Goal: Transaction & Acquisition: Purchase product/service

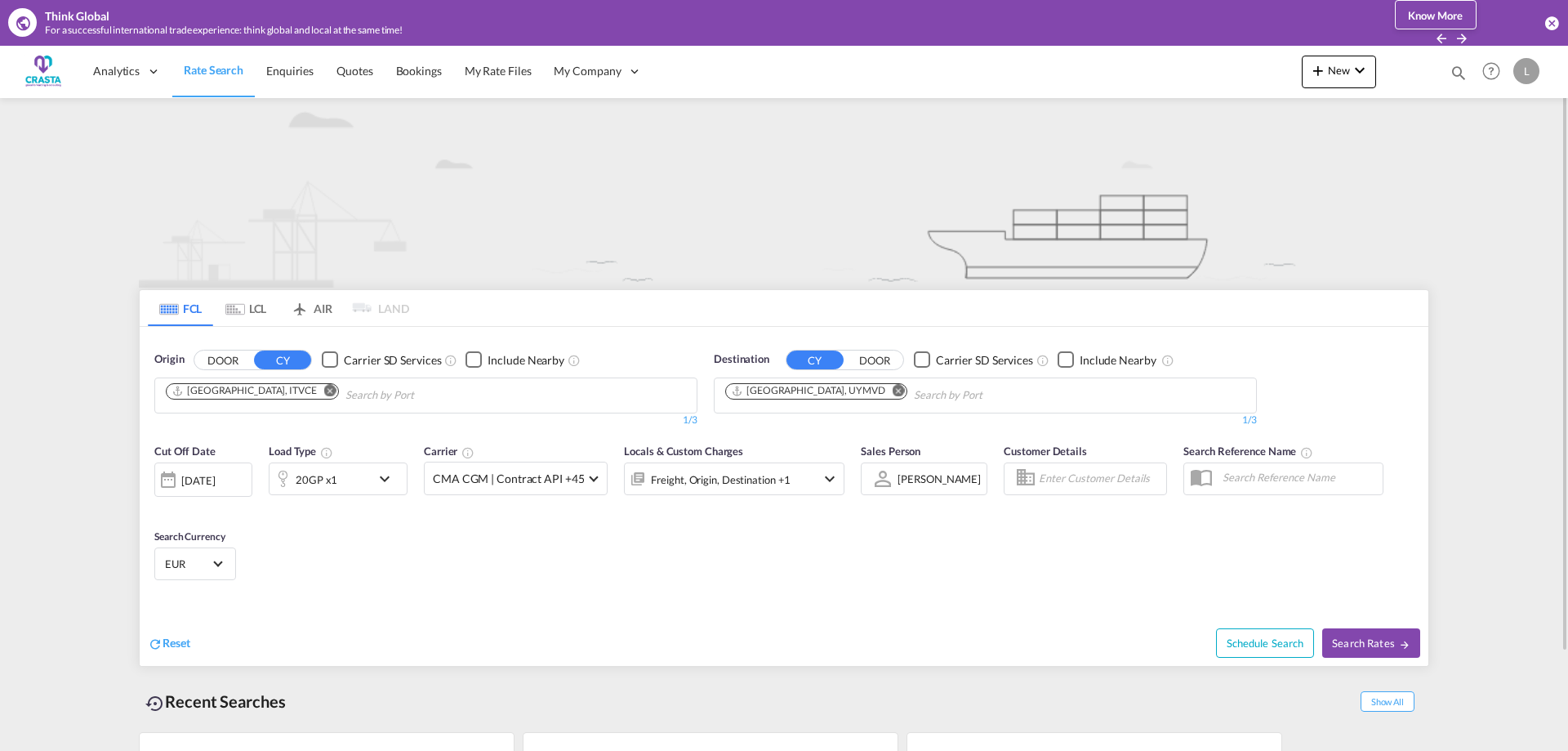
click at [324, 389] on md-icon "Remove" at bounding box center [330, 390] width 12 height 12
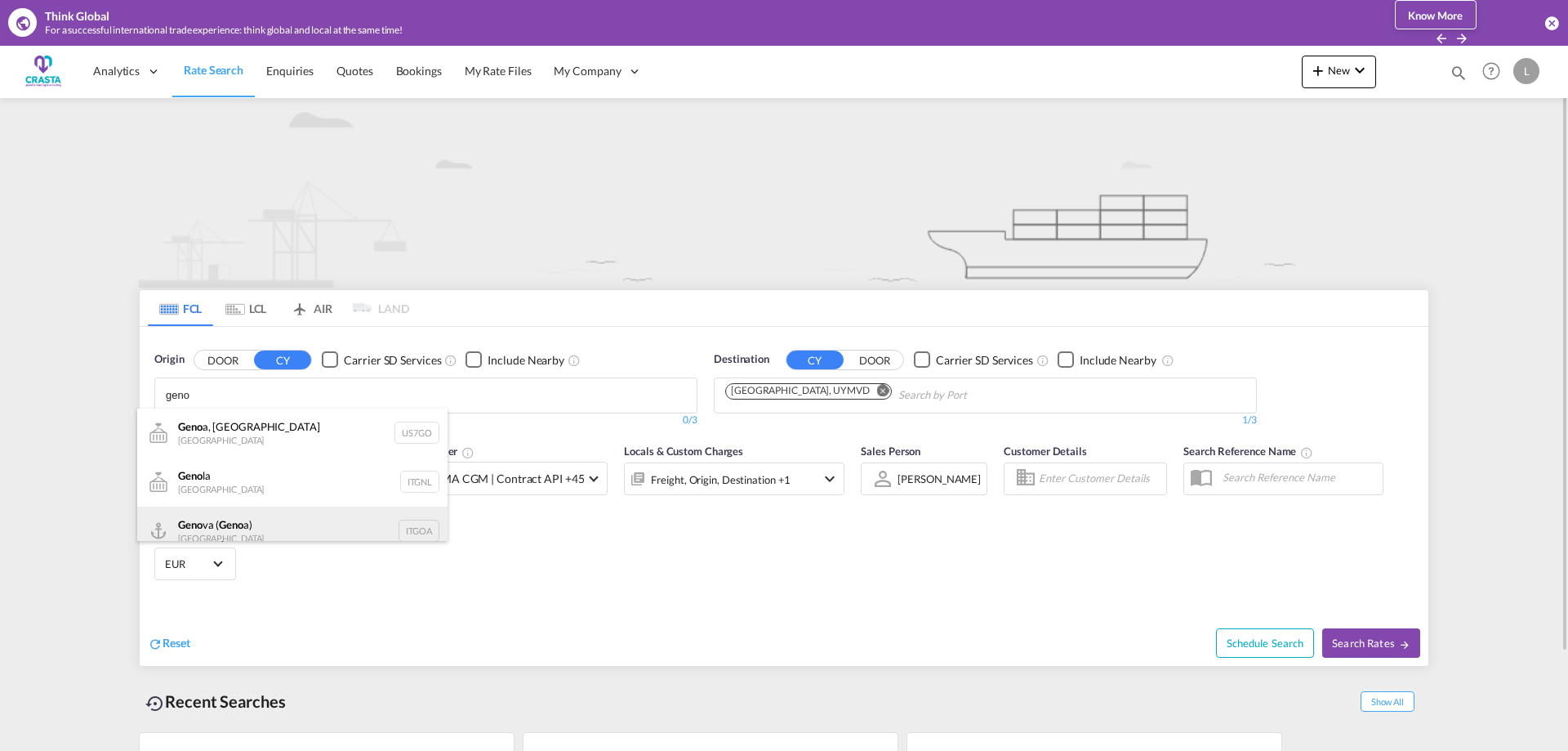
type input "geno"
click at [216, 522] on div "Geno va ( Geno a) [GEOGRAPHIC_DATA] ITGOA" at bounding box center [292, 531] width 310 height 49
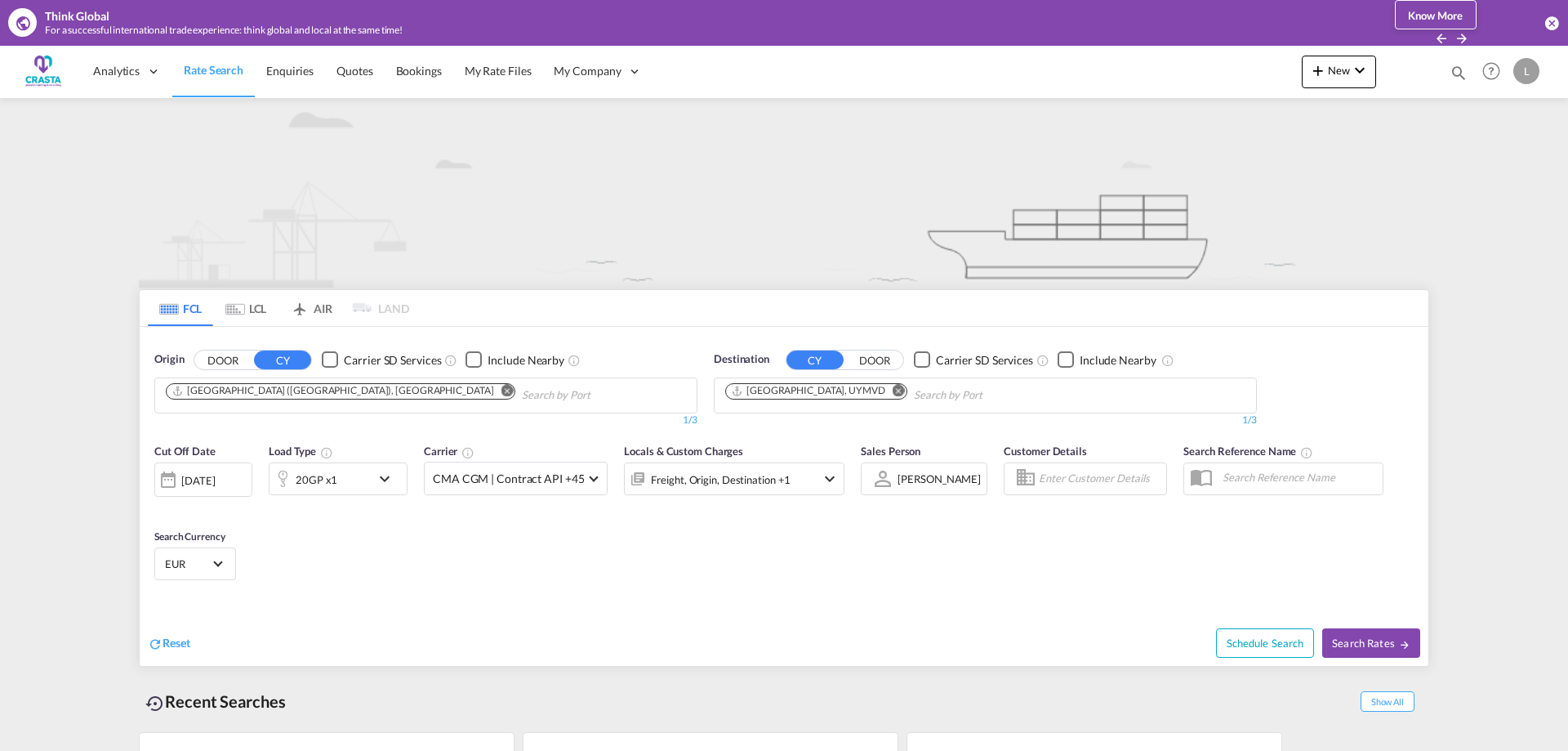
click at [892, 393] on md-icon "Remove" at bounding box center [898, 390] width 12 height 12
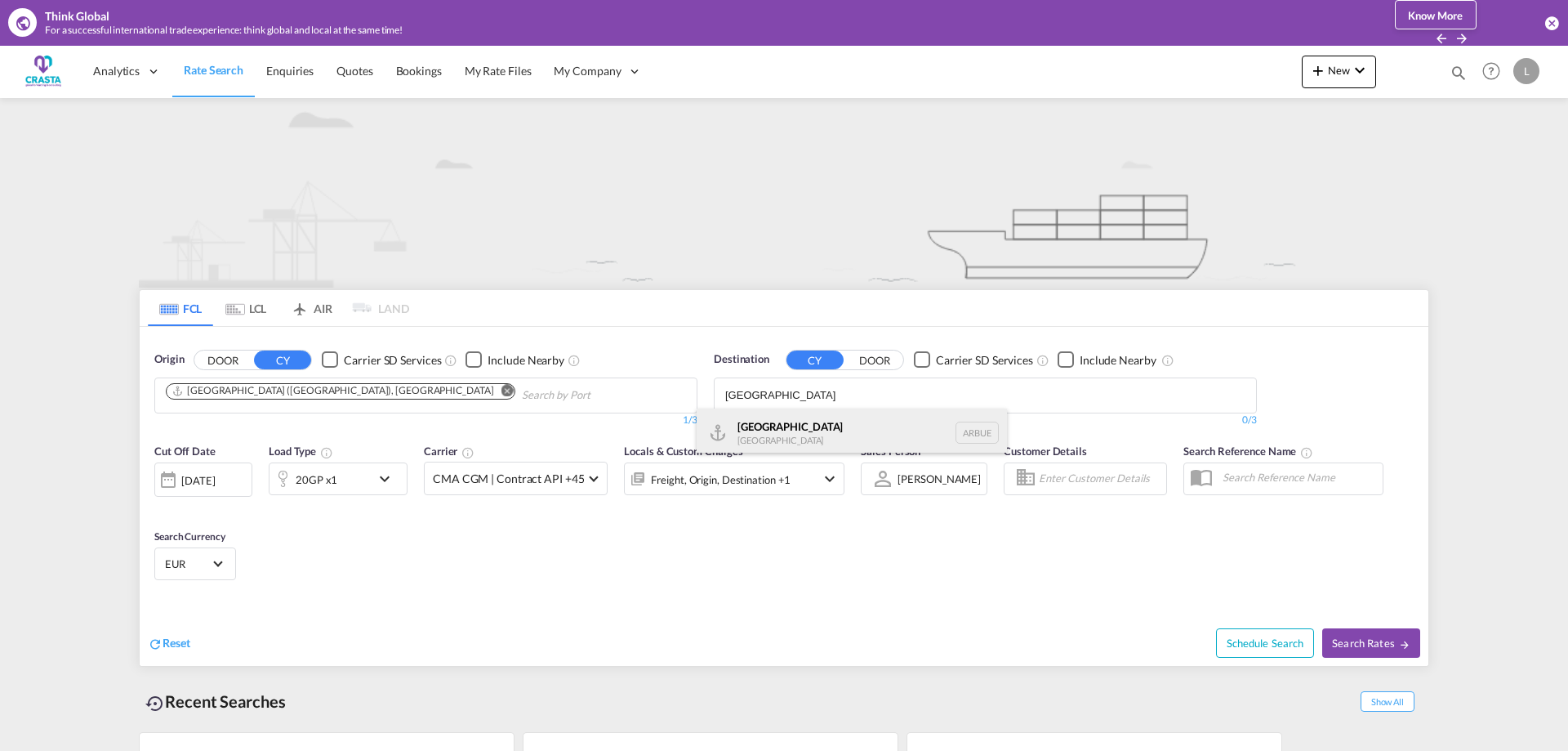
type input "[GEOGRAPHIC_DATA]"
click at [760, 422] on div "[GEOGRAPHIC_DATA] [GEOGRAPHIC_DATA] [GEOGRAPHIC_DATA]" at bounding box center [851, 433] width 310 height 49
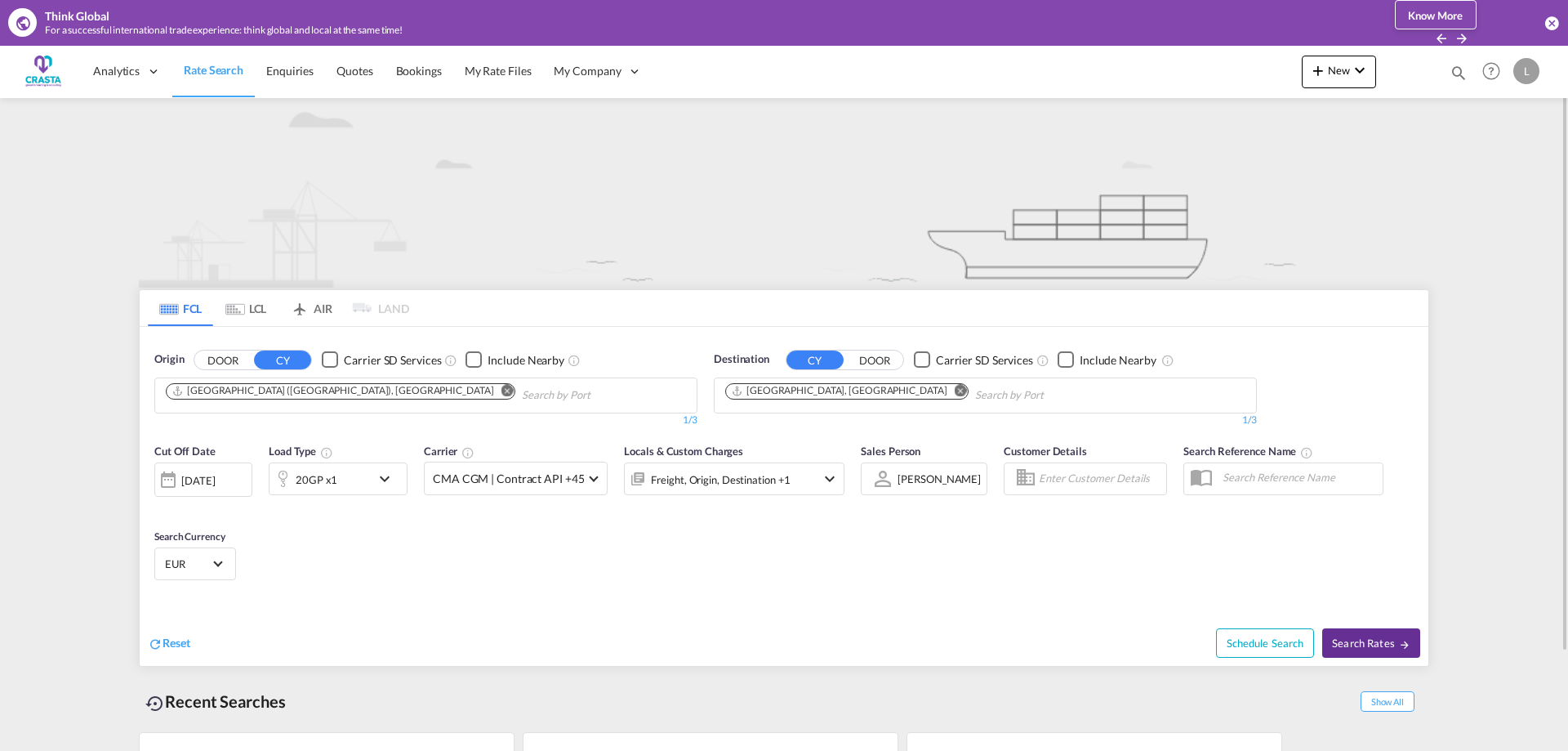
click at [1380, 643] on span "Search Rates" at bounding box center [1371, 642] width 79 height 13
type input "ITGOA to [GEOGRAPHIC_DATA] / [DATE]"
